Goal: Check status

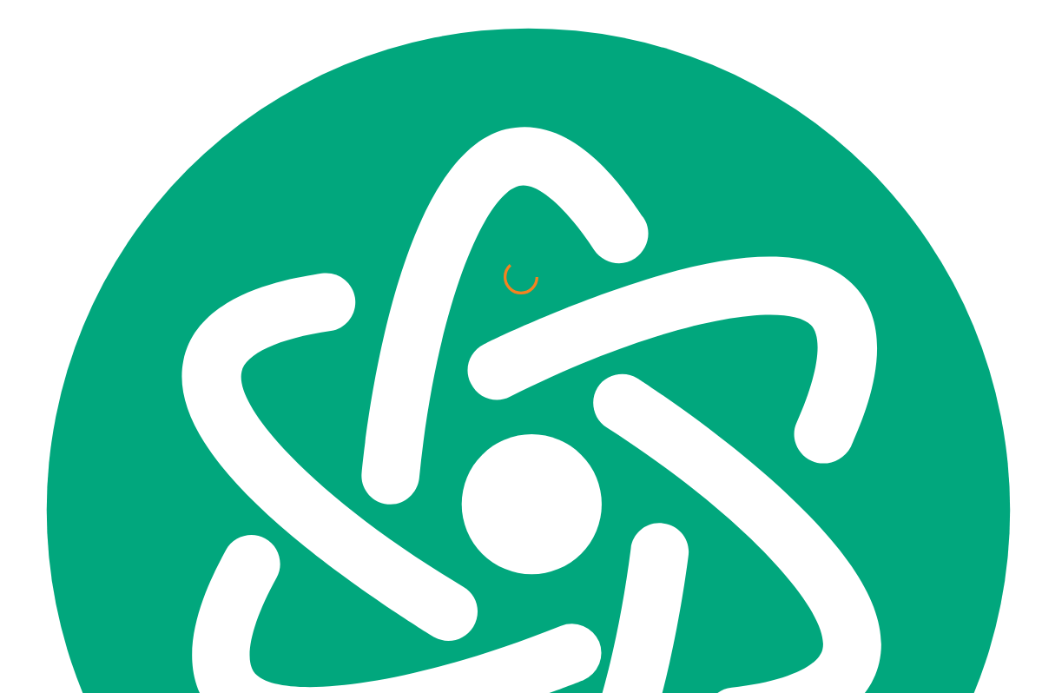
scroll to position [6823, 0]
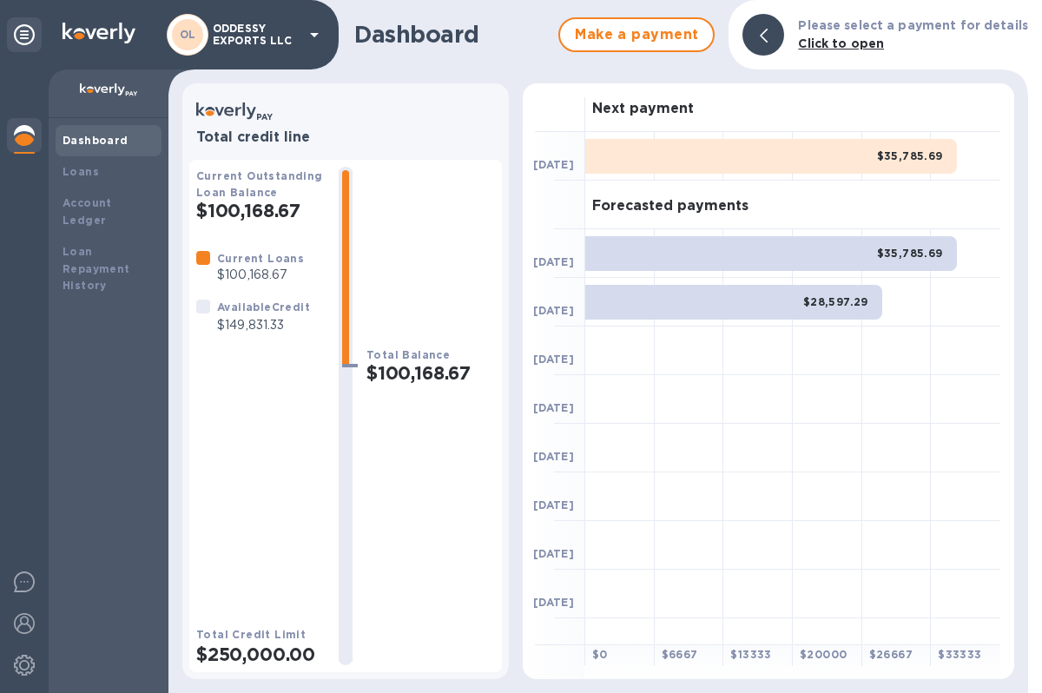
scroll to position [6823, 0]
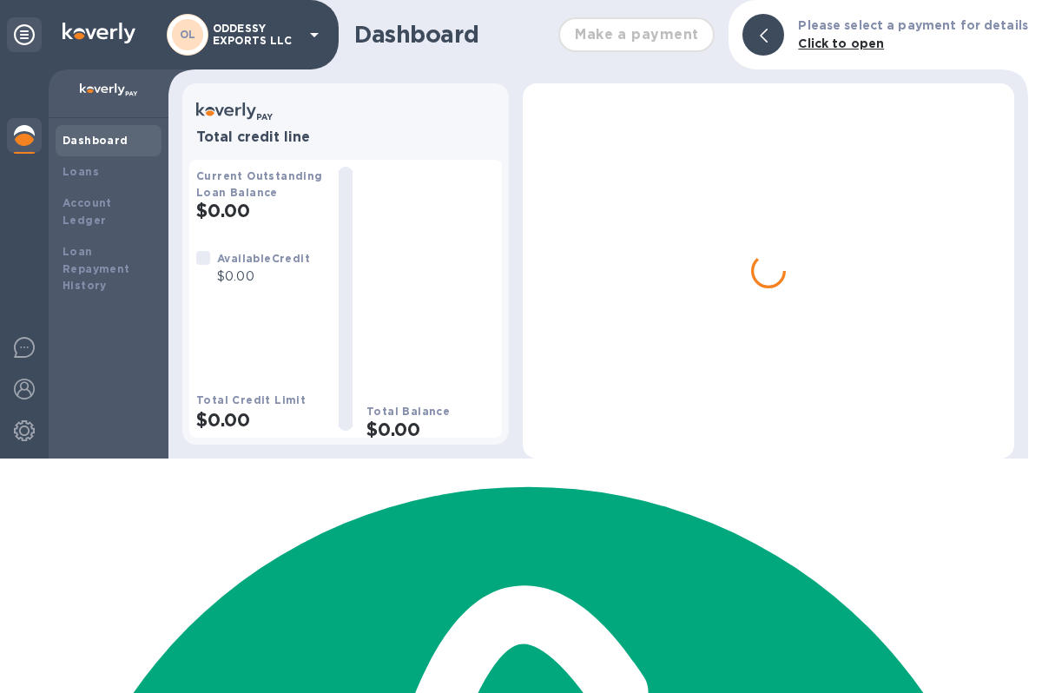
scroll to position [6823, 0]
